Goal: Feedback & Contribution: Submit feedback/report problem

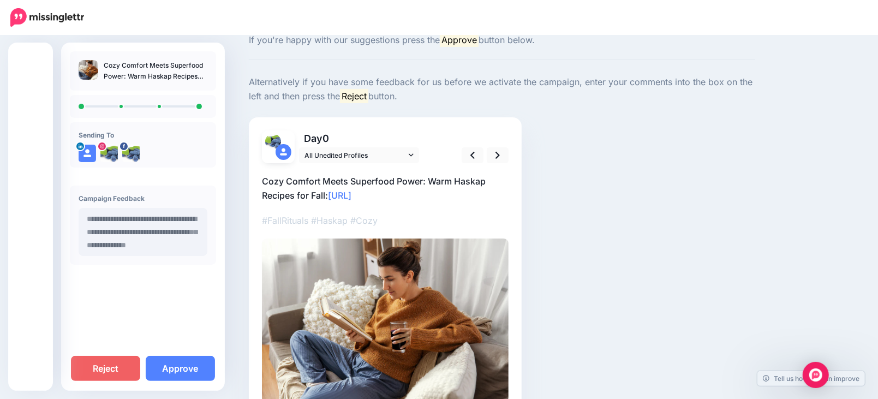
scroll to position [60, 0]
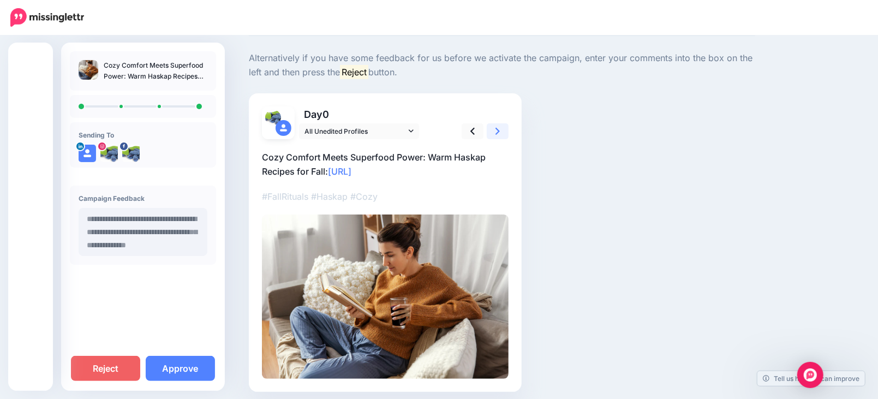
click at [500, 131] on icon at bounding box center [497, 130] width 4 height 11
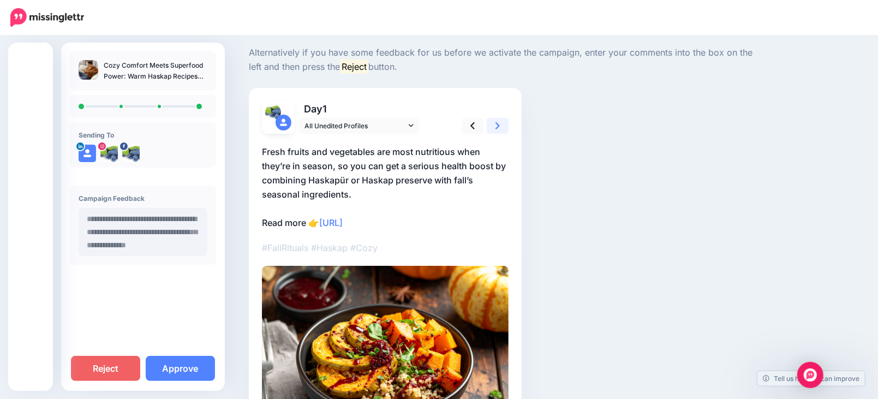
scroll to position [121, 0]
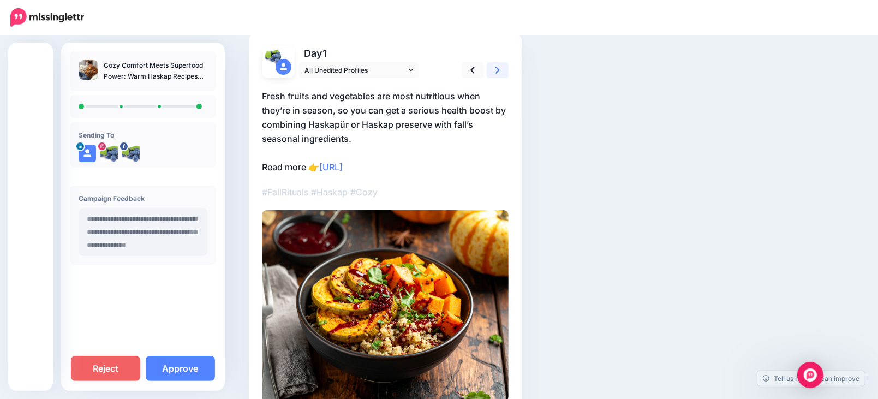
click at [500, 69] on icon at bounding box center [497, 69] width 4 height 11
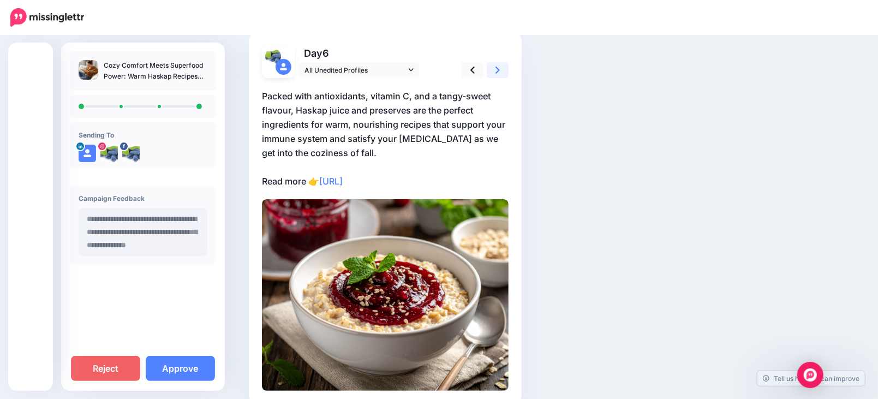
click at [500, 69] on icon at bounding box center [497, 69] width 4 height 11
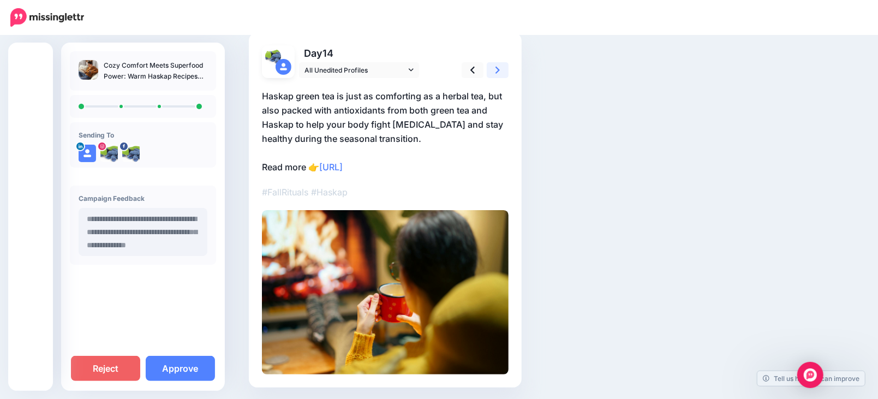
click at [500, 69] on icon at bounding box center [497, 69] width 4 height 11
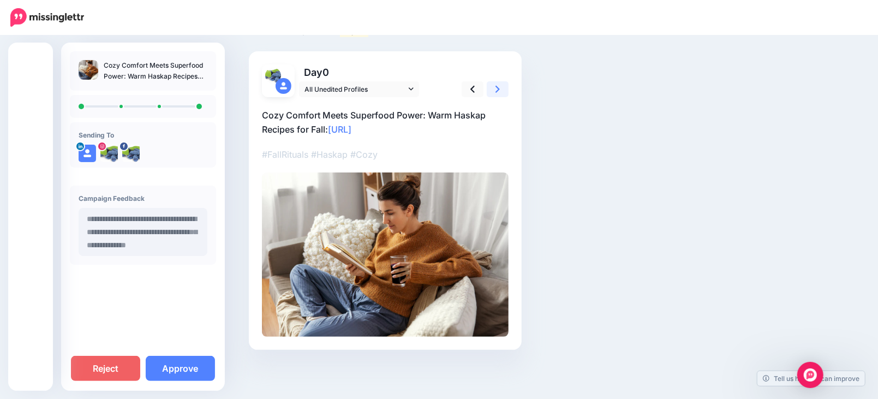
scroll to position [102, 0]
click at [169, 365] on link "Approve" at bounding box center [180, 368] width 69 height 25
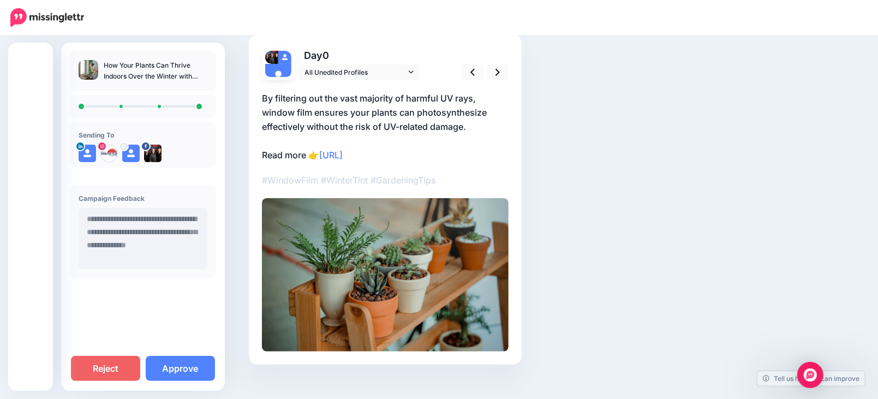
scroll to position [121, 0]
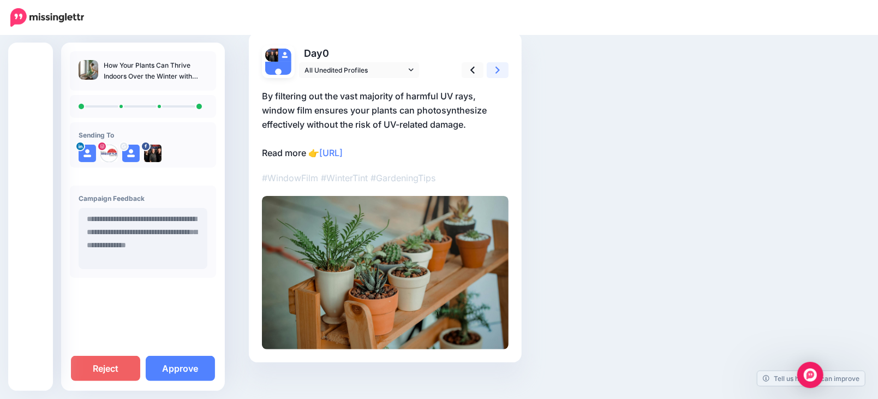
click at [500, 67] on icon at bounding box center [497, 69] width 4 height 11
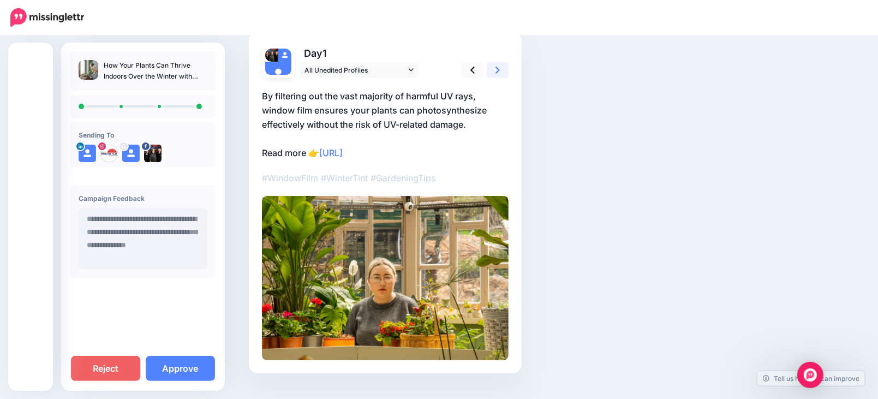
click at [500, 67] on icon at bounding box center [497, 69] width 4 height 11
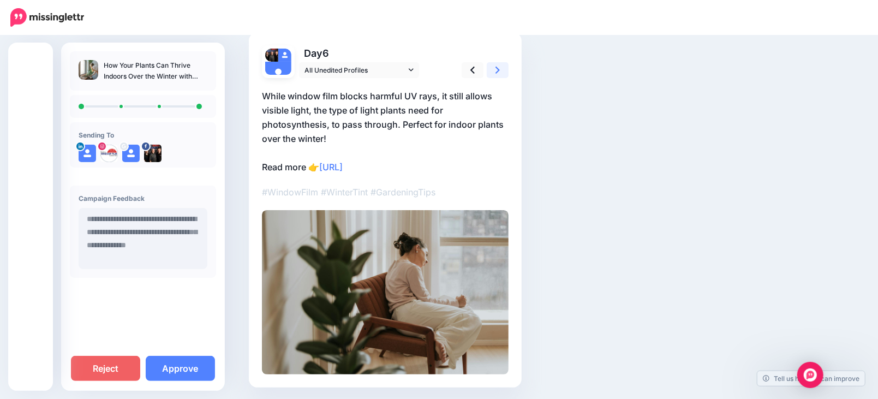
click at [500, 67] on icon at bounding box center [497, 69] width 4 height 11
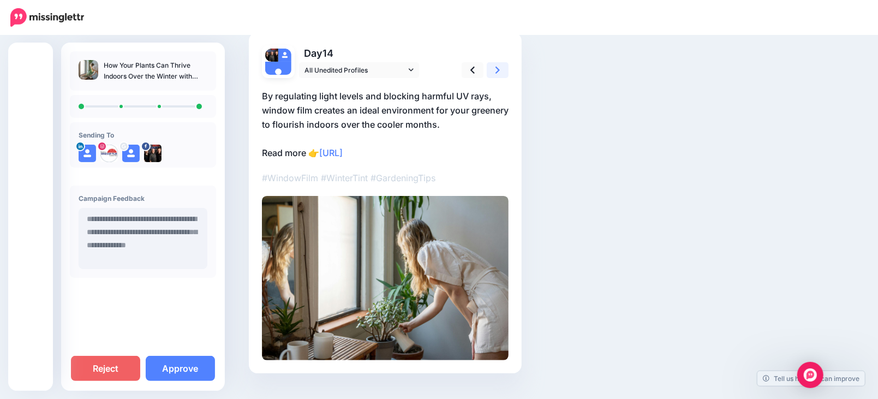
click at [500, 67] on icon at bounding box center [497, 69] width 4 height 11
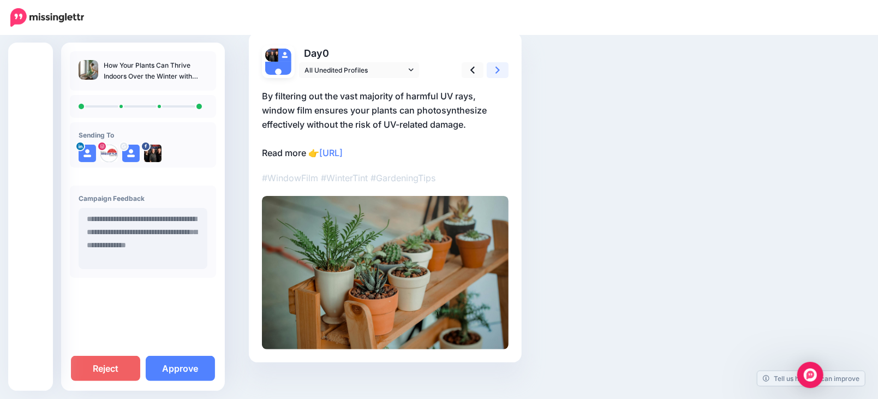
click at [500, 67] on icon at bounding box center [497, 69] width 4 height 11
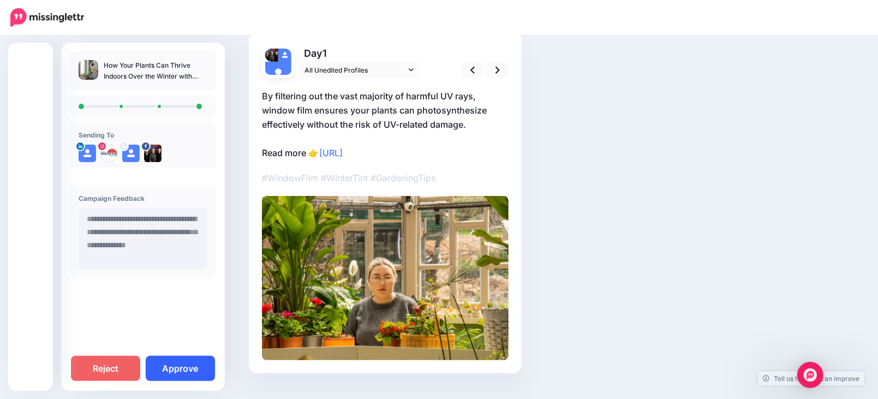
click at [177, 376] on link "Approve" at bounding box center [180, 368] width 69 height 25
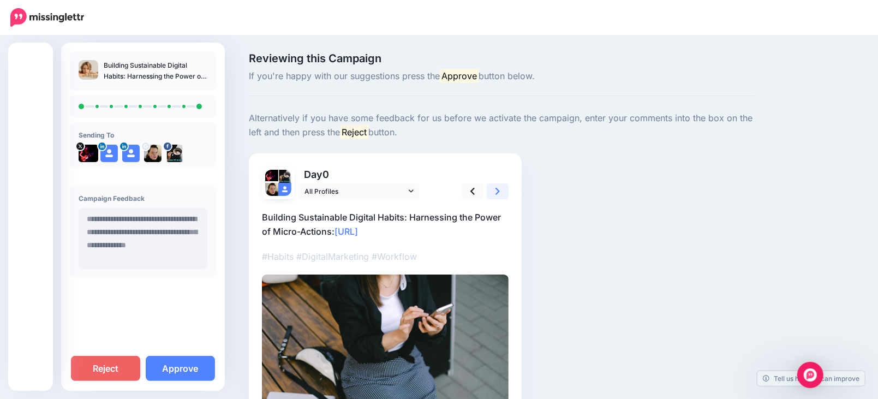
click at [500, 190] on icon at bounding box center [497, 191] width 4 height 7
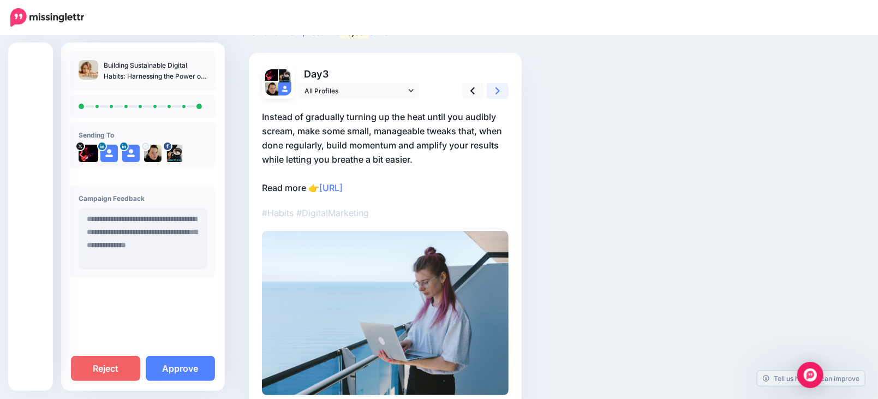
scroll to position [121, 0]
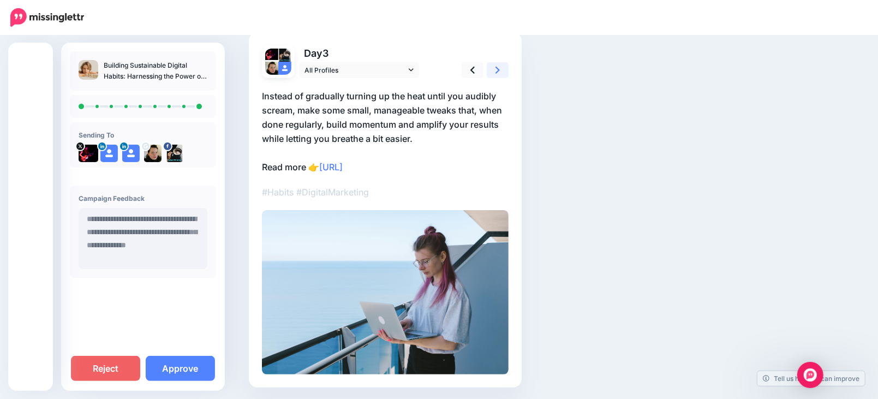
click at [505, 69] on link at bounding box center [498, 70] width 22 height 16
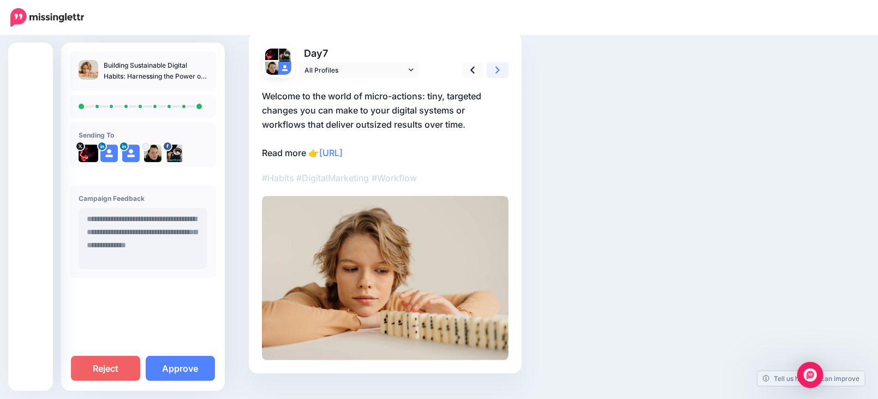
click at [505, 69] on link at bounding box center [498, 70] width 22 height 16
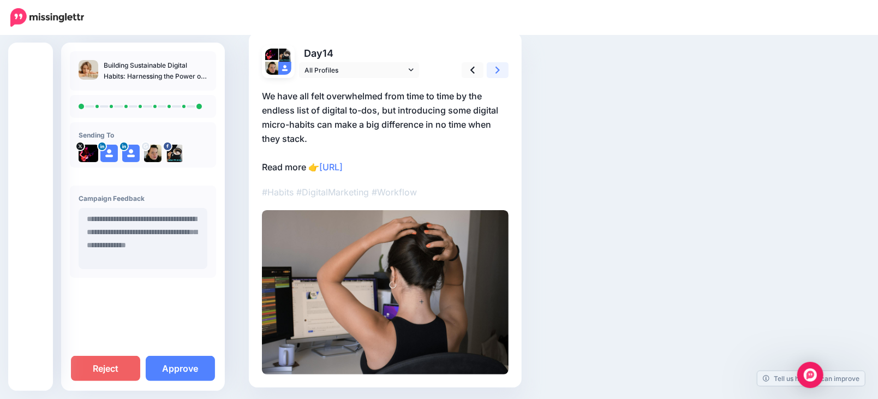
click at [505, 69] on link at bounding box center [498, 70] width 22 height 16
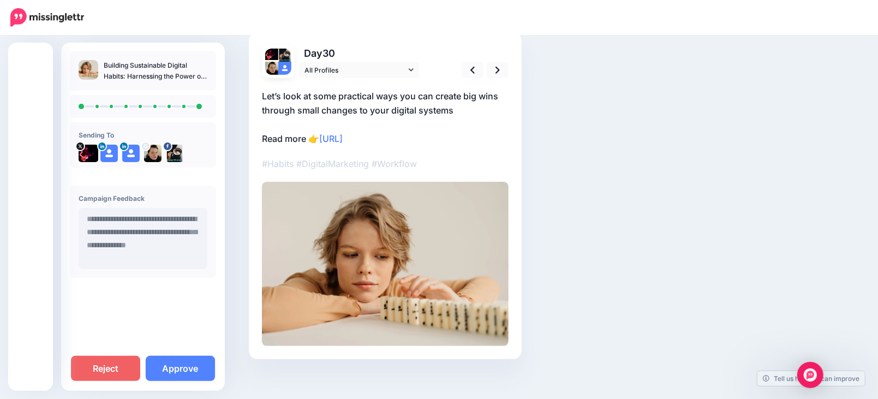
drag, startPoint x: 173, startPoint y: 363, endPoint x: 346, endPoint y: 333, distance: 175.5
click at [173, 364] on link "Approve" at bounding box center [180, 368] width 69 height 25
